Goal: Transaction & Acquisition: Purchase product/service

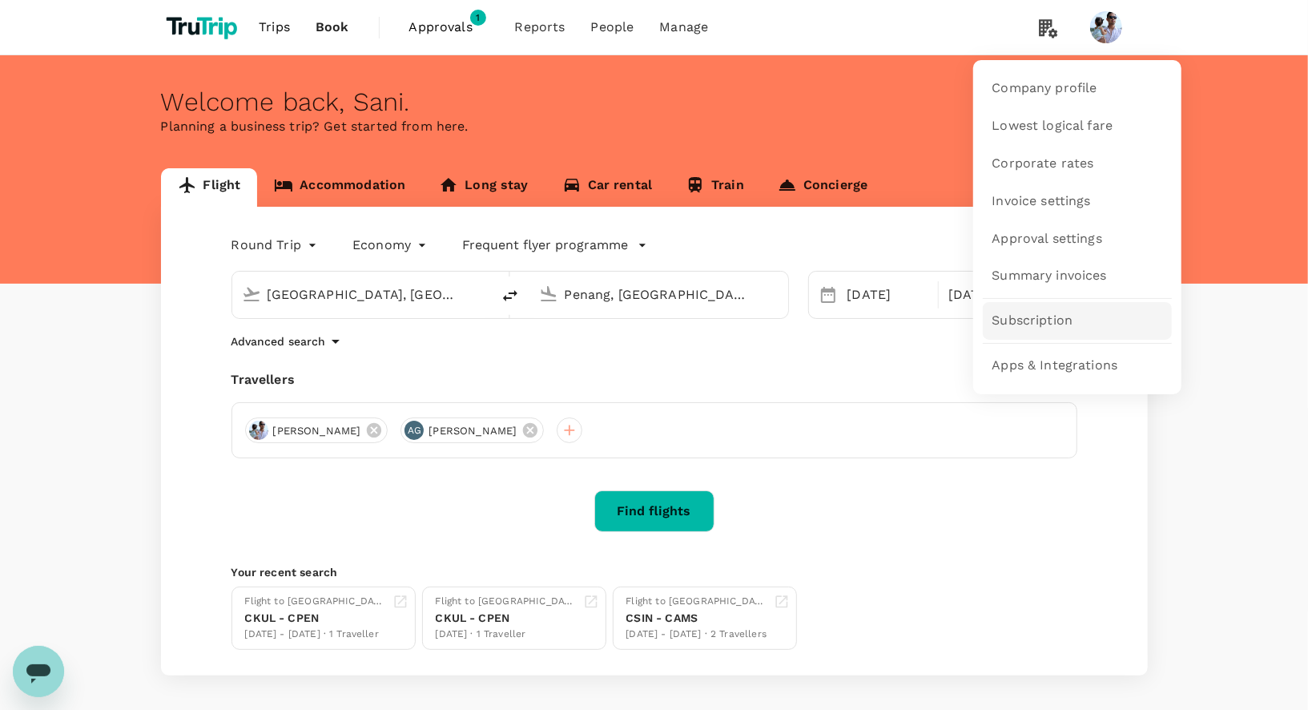
click at [1070, 312] on span "Subscription" at bounding box center [1033, 321] width 81 height 18
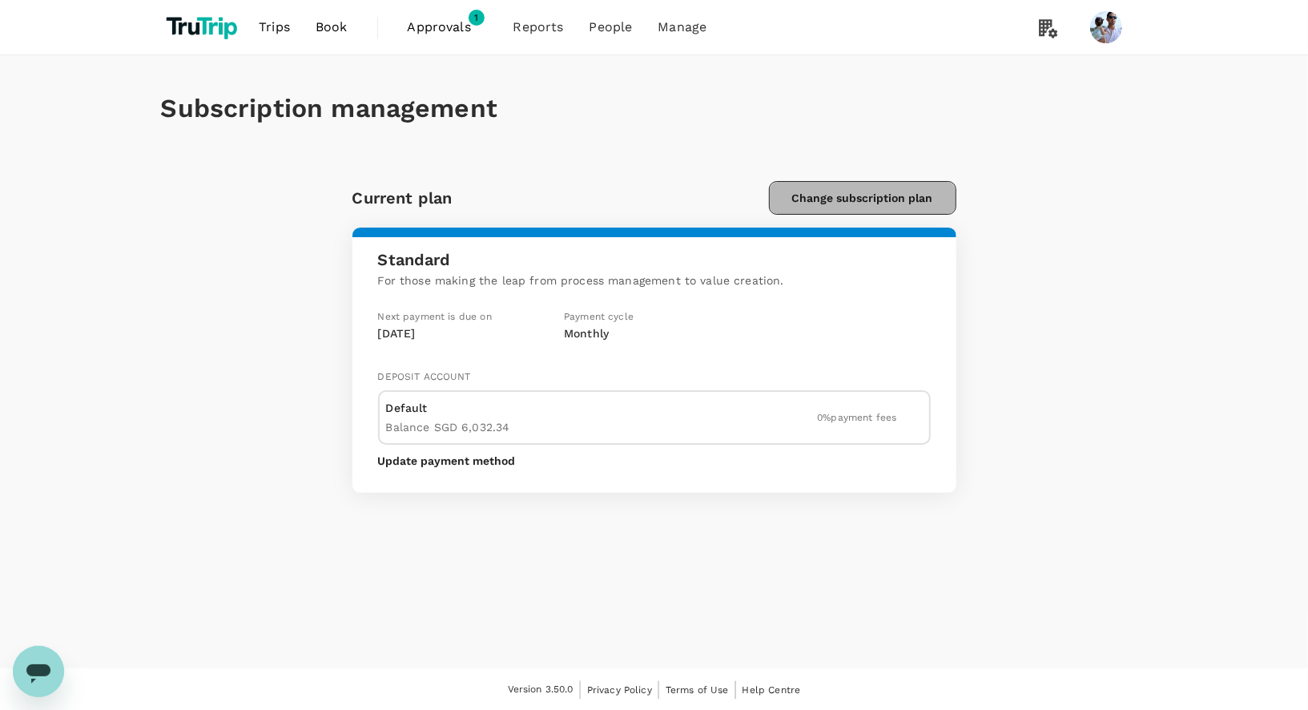
click at [863, 185] on button "Change subscription plan" at bounding box center [862, 198] width 187 height 34
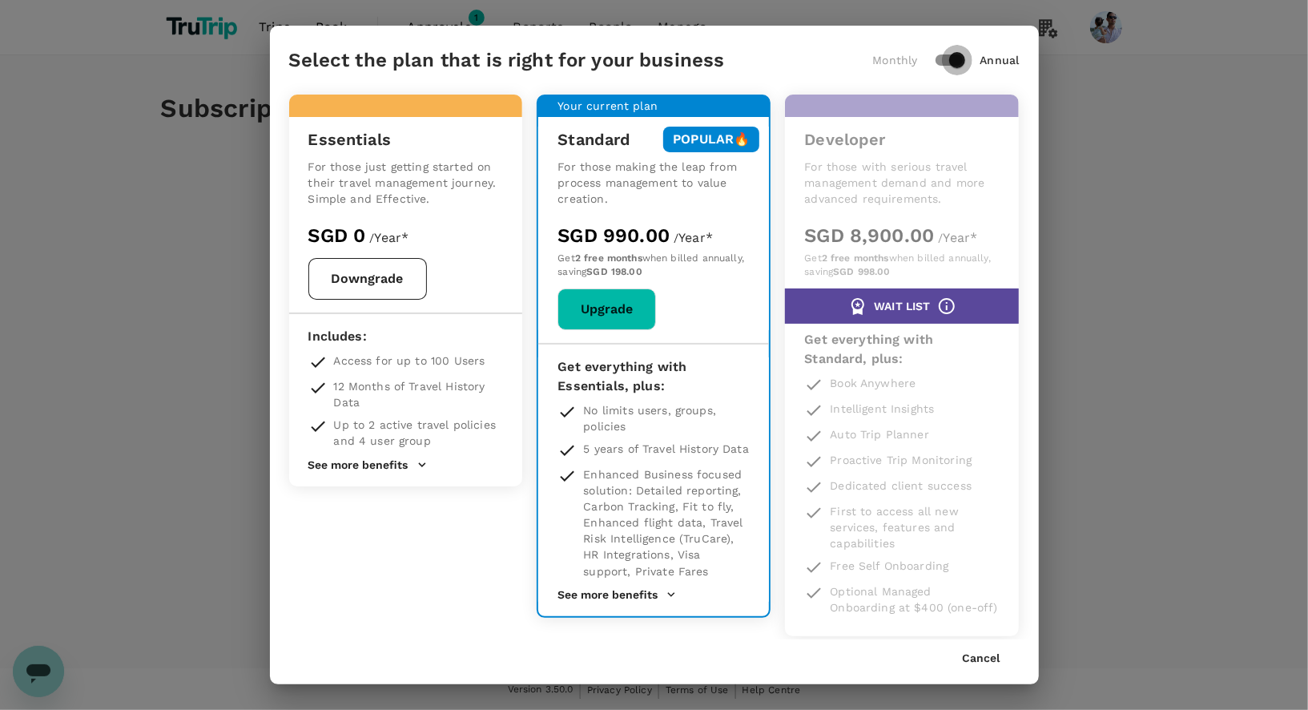
click at [963, 60] on input "checkbox" at bounding box center [957, 60] width 91 height 30
click at [963, 60] on input "checkbox" at bounding box center [941, 60] width 91 height 30
click at [963, 60] on input "checkbox" at bounding box center [957, 60] width 91 height 30
click at [963, 60] on input "checkbox" at bounding box center [941, 60] width 91 height 30
checkbox input "true"
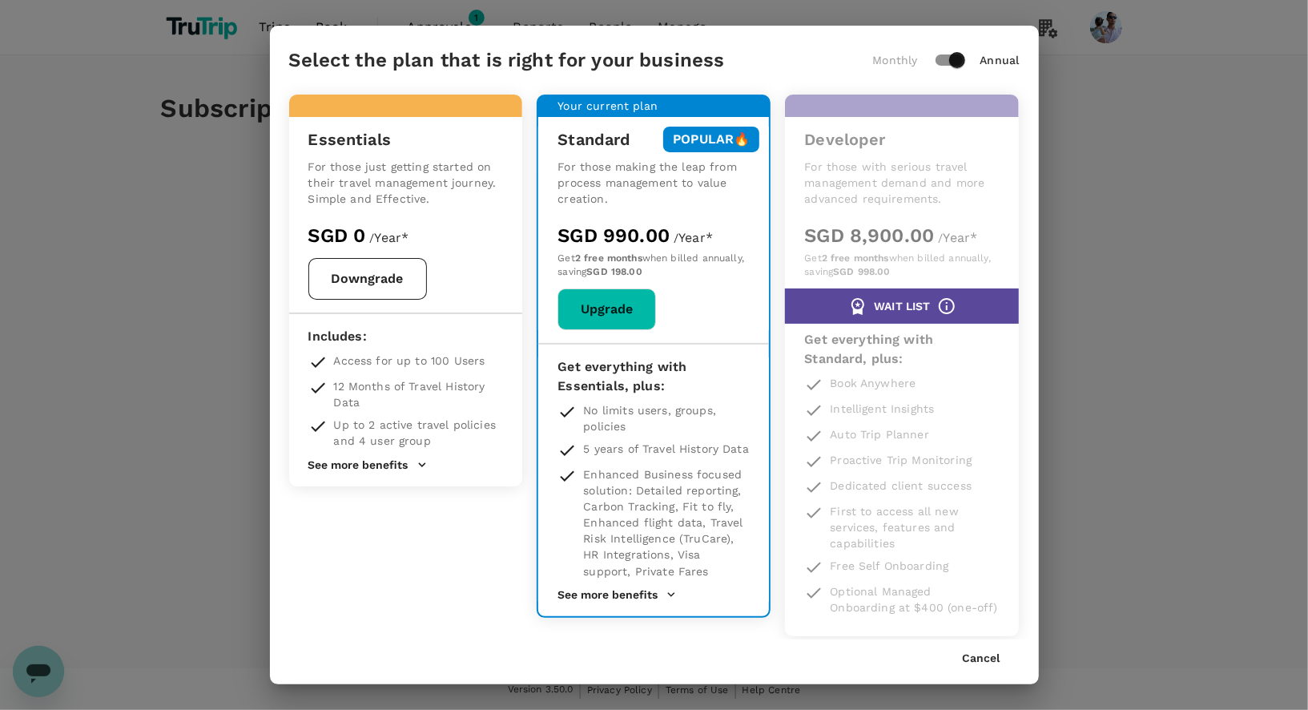
click at [657, 588] on button "See more benefits" at bounding box center [617, 594] width 119 height 14
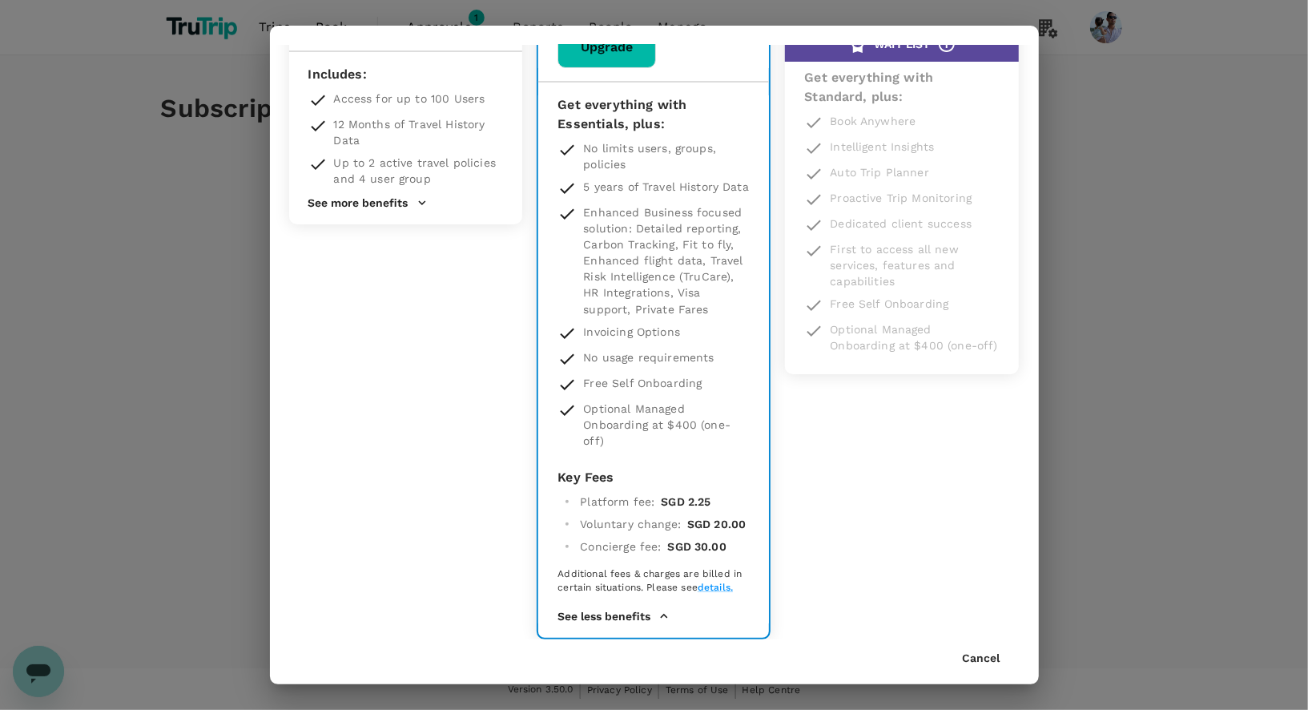
click at [394, 202] on button "See more benefits" at bounding box center [367, 202] width 119 height 14
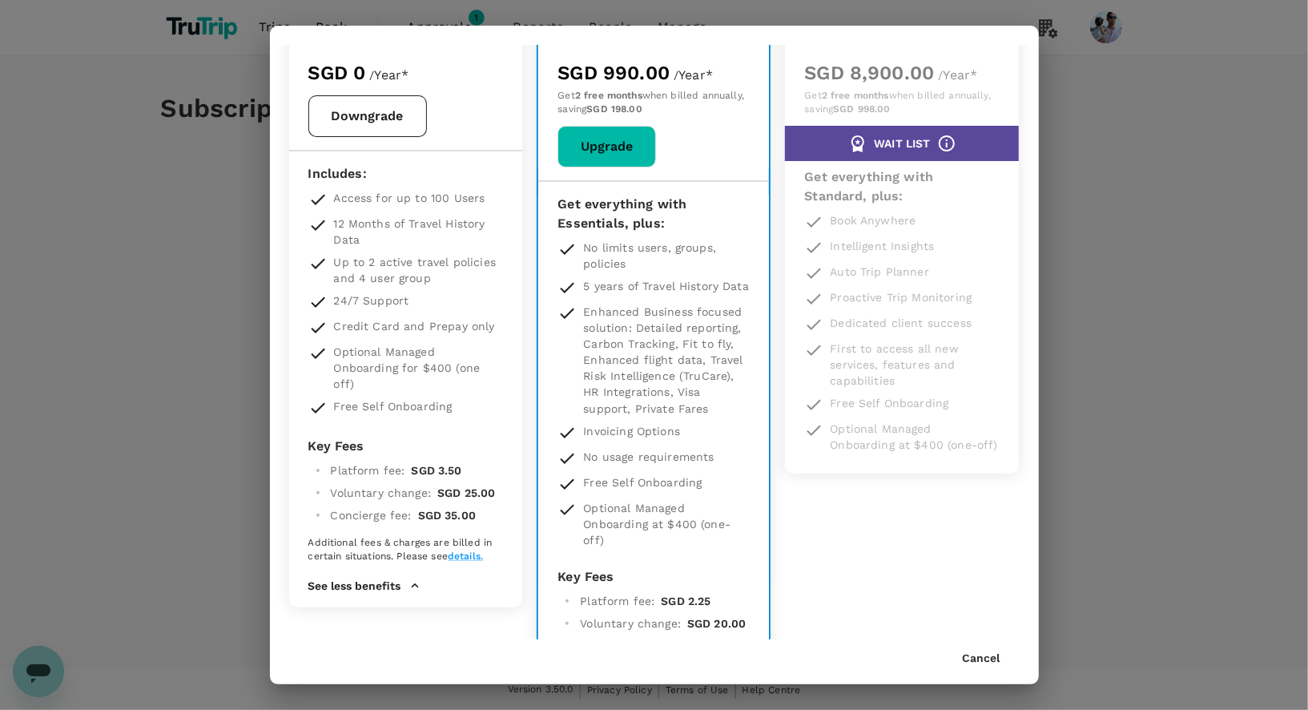
scroll to position [0, 0]
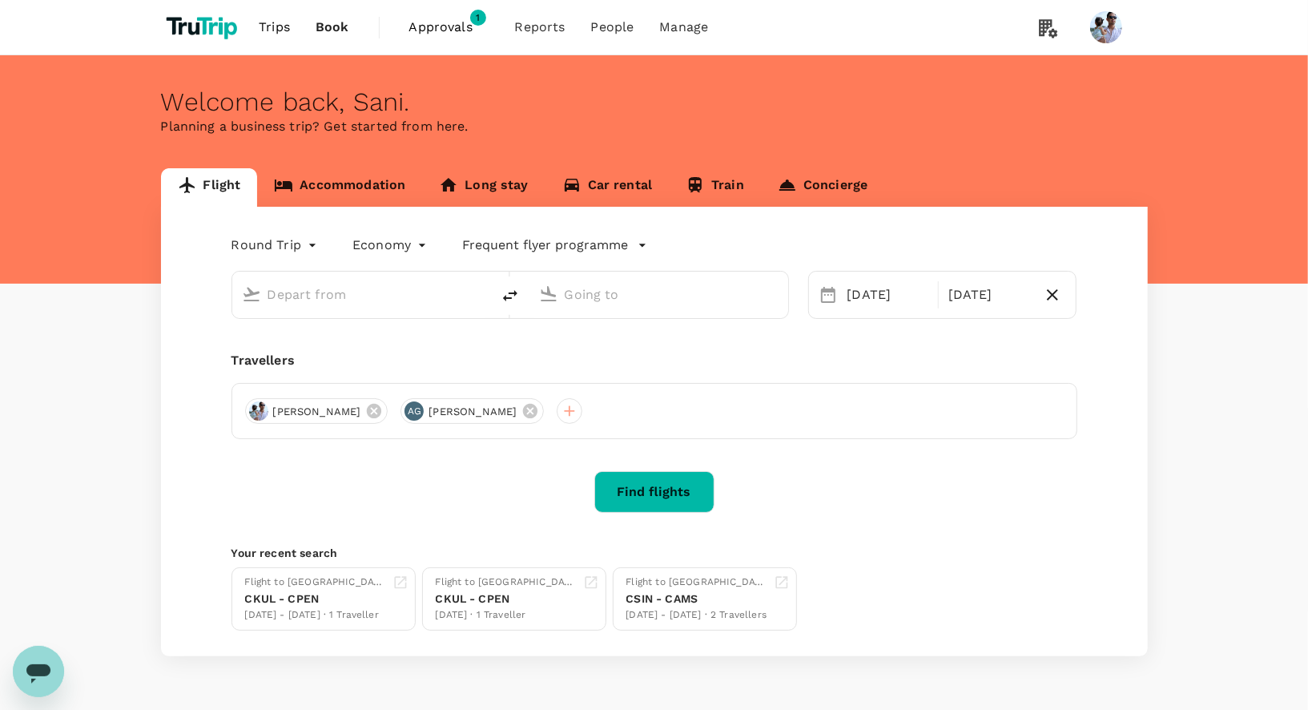
type input "[GEOGRAPHIC_DATA], [GEOGRAPHIC_DATA] (any)"
type input "Penang, [GEOGRAPHIC_DATA] (any)"
type input "[GEOGRAPHIC_DATA], [GEOGRAPHIC_DATA] (any)"
type input "Penang, [GEOGRAPHIC_DATA] (any)"
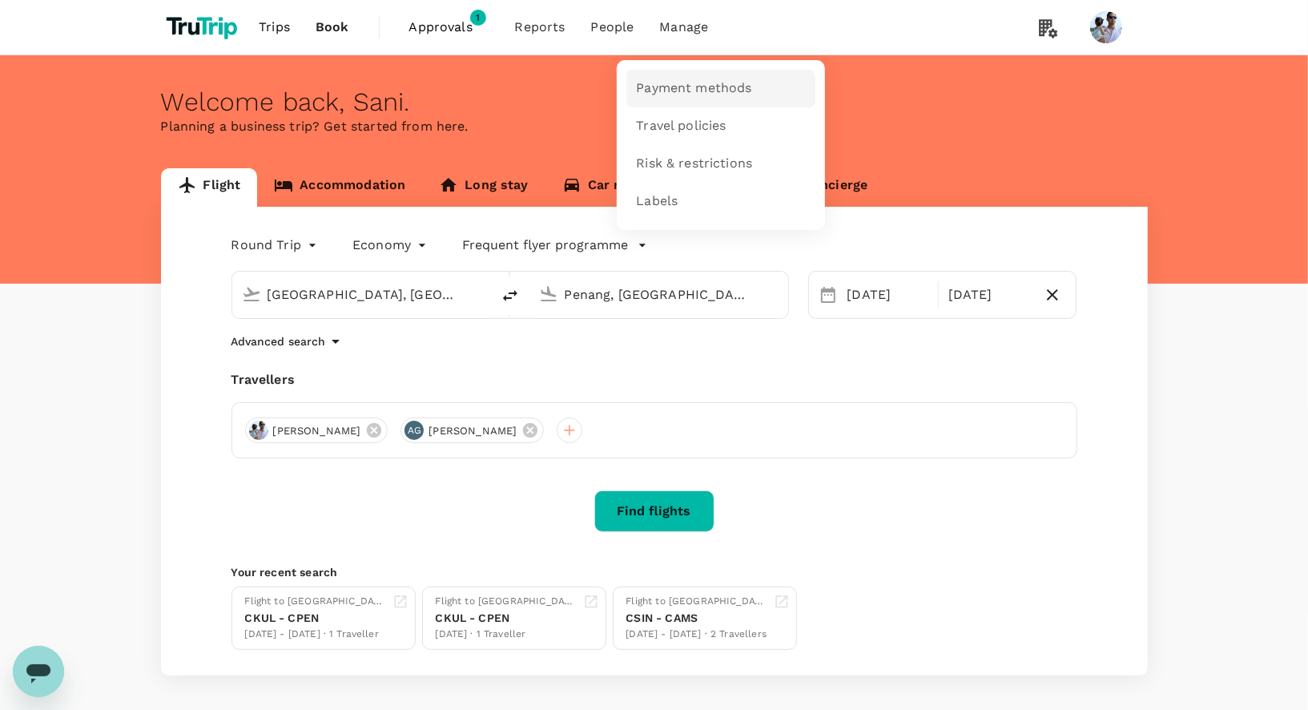
click at [656, 99] on link "Payment methods" at bounding box center [720, 89] width 189 height 38
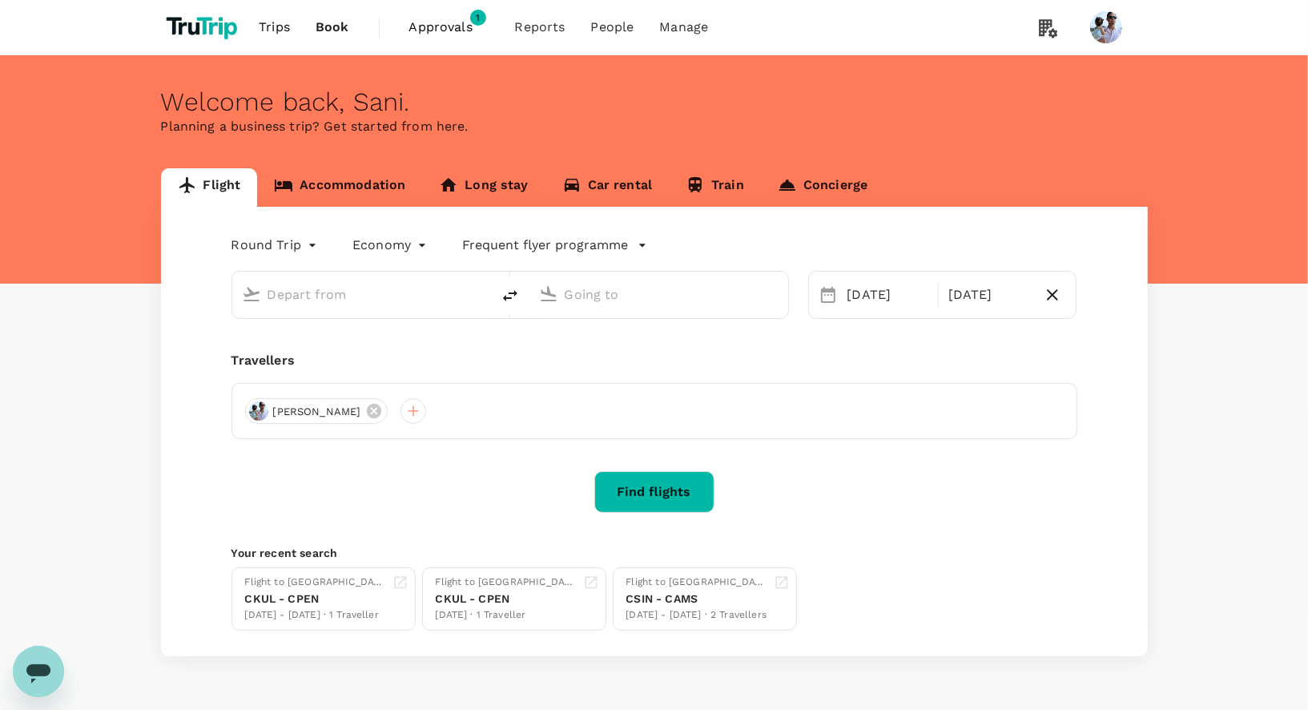
type input "[GEOGRAPHIC_DATA], [GEOGRAPHIC_DATA] (any)"
type input "Penang, [GEOGRAPHIC_DATA] (any)"
